Goal: Task Accomplishment & Management: Manage account settings

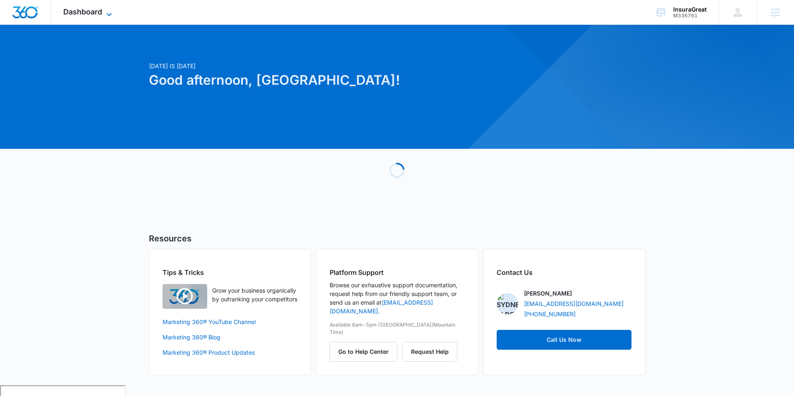
click at [94, 16] on span "Dashboard" at bounding box center [82, 11] width 39 height 9
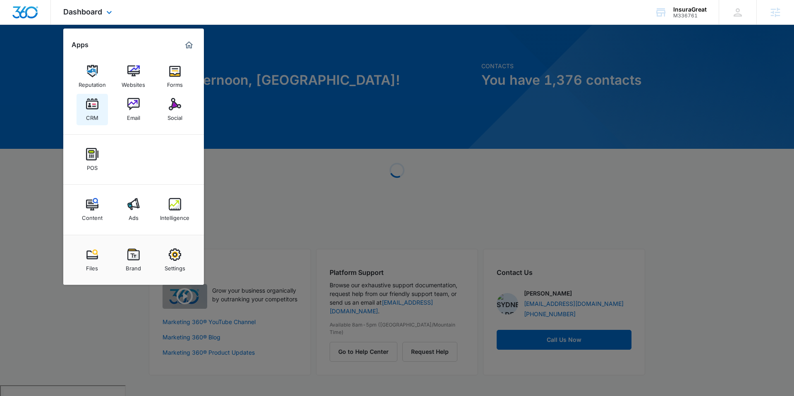
click at [94, 113] on div "CRM" at bounding box center [92, 115] width 12 height 11
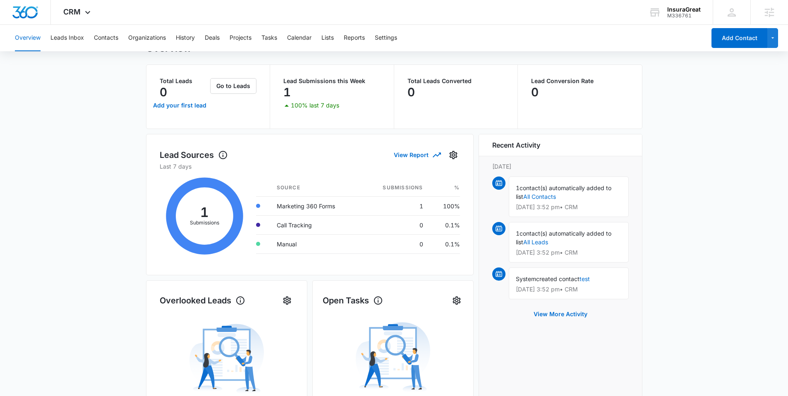
scroll to position [7, 0]
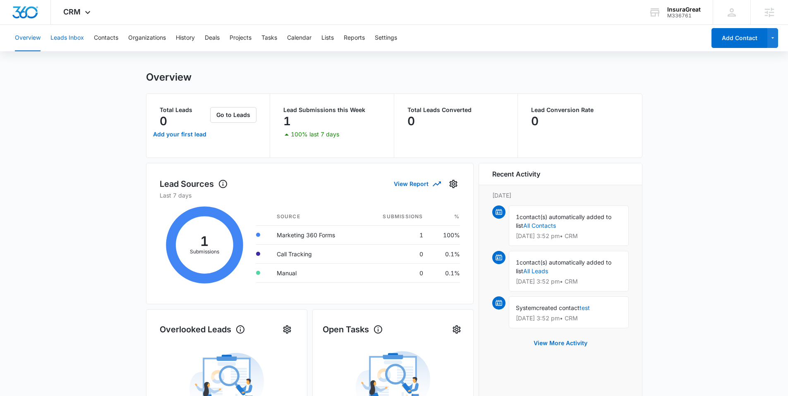
click at [64, 38] on button "Leads Inbox" at bounding box center [66, 38] width 33 height 26
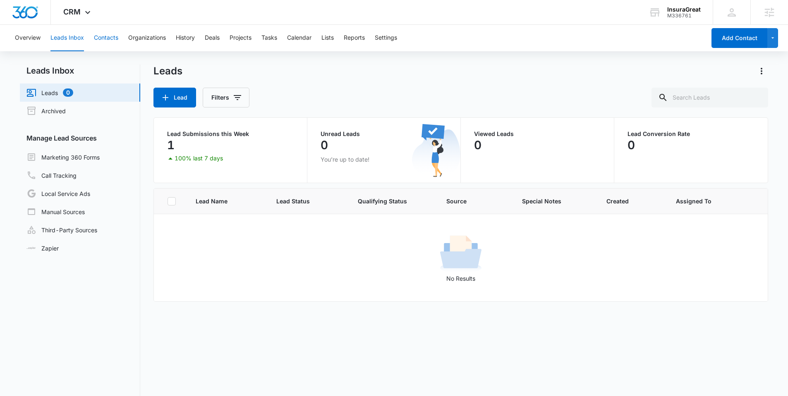
click at [107, 38] on button "Contacts" at bounding box center [106, 38] width 24 height 26
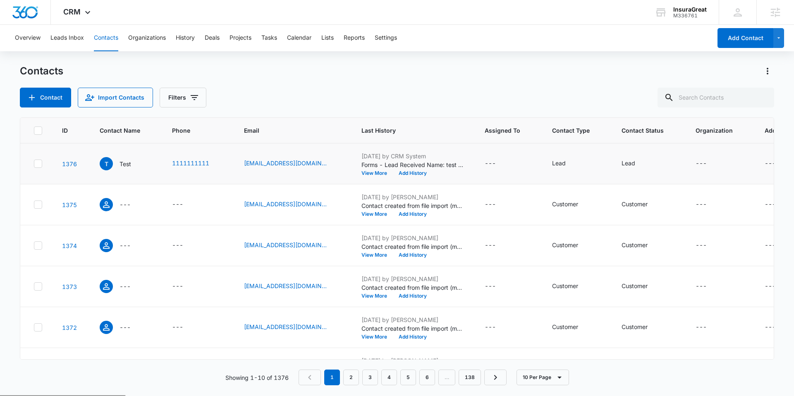
click at [352, 156] on td "Sep 10, 2025 by CRM System Forms - Lead Received Name: test Email: test@test.co…" at bounding box center [412, 163] width 123 height 41
click at [379, 173] on button "View More" at bounding box center [376, 173] width 31 height 5
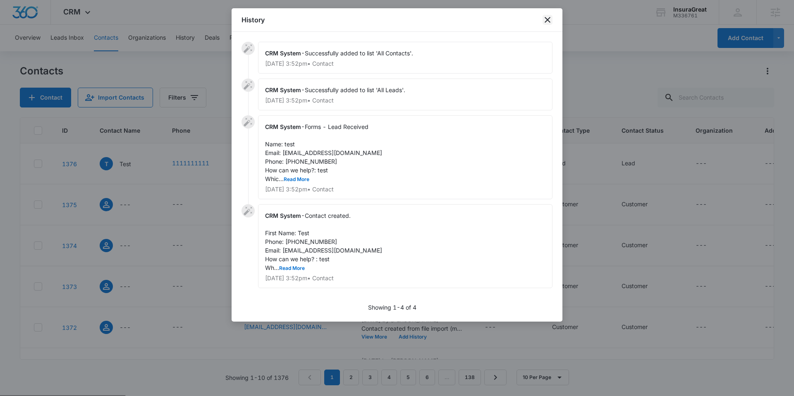
click at [546, 21] on icon "close" at bounding box center [548, 20] width 6 height 6
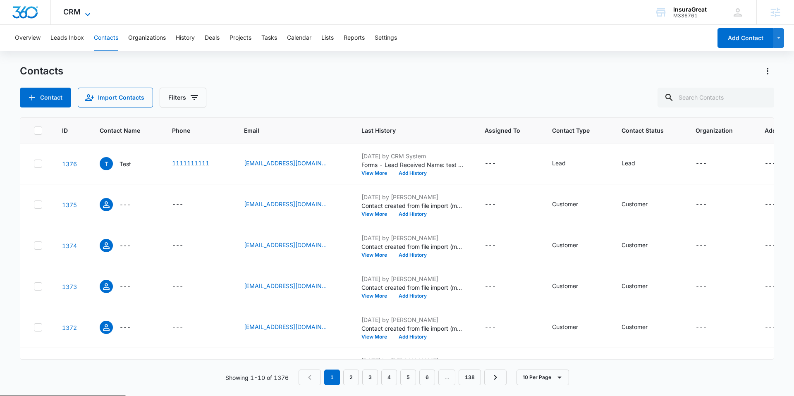
click at [75, 9] on span "CRM" at bounding box center [71, 11] width 17 height 9
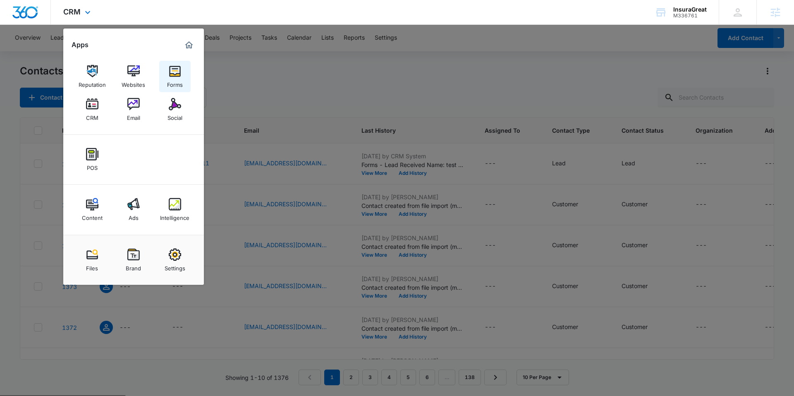
click at [172, 87] on div "Forms" at bounding box center [175, 82] width 16 height 11
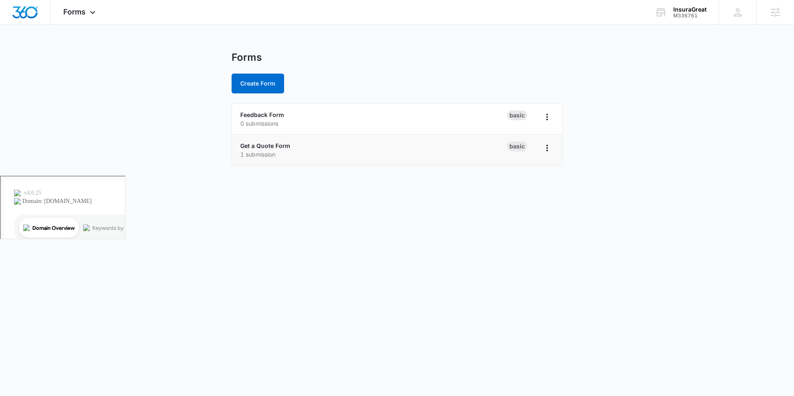
click at [269, 152] on p "1 submission" at bounding box center [373, 154] width 267 height 9
drag, startPoint x: 461, startPoint y: 144, endPoint x: 289, endPoint y: 145, distance: 171.6
click at [460, 144] on div "Get a Quote Form 1 submission" at bounding box center [373, 149] width 267 height 17
click at [256, 145] on link "Get a Quote Form" at bounding box center [265, 145] width 50 height 7
